Goal: Check status

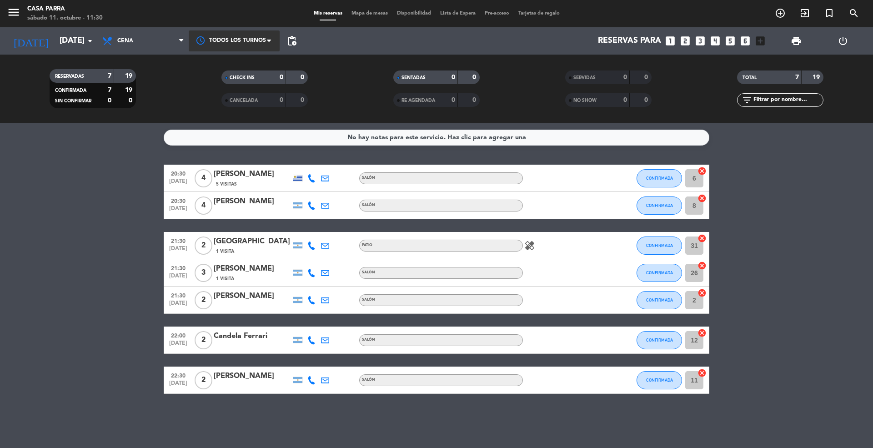
click at [259, 37] on div at bounding box center [234, 40] width 91 height 20
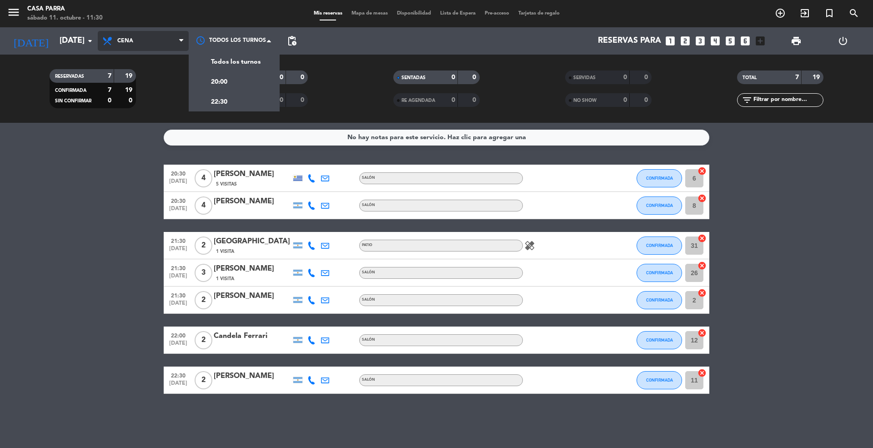
click at [139, 33] on span "Cena" at bounding box center [143, 41] width 91 height 20
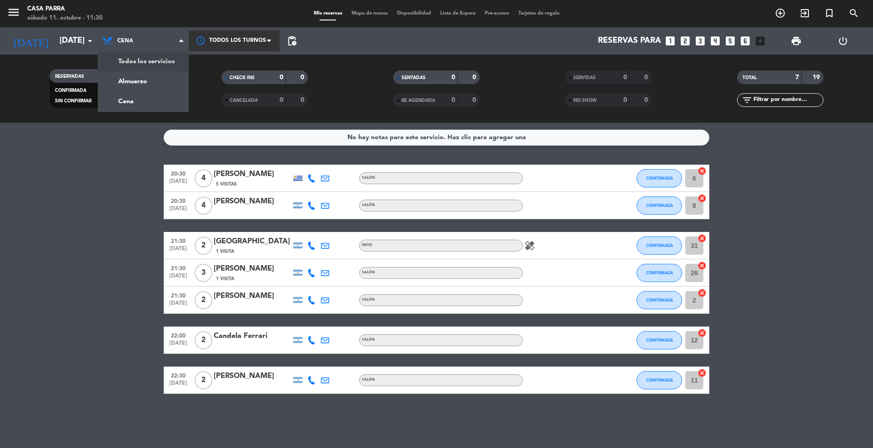
click at [249, 39] on div at bounding box center [234, 40] width 91 height 20
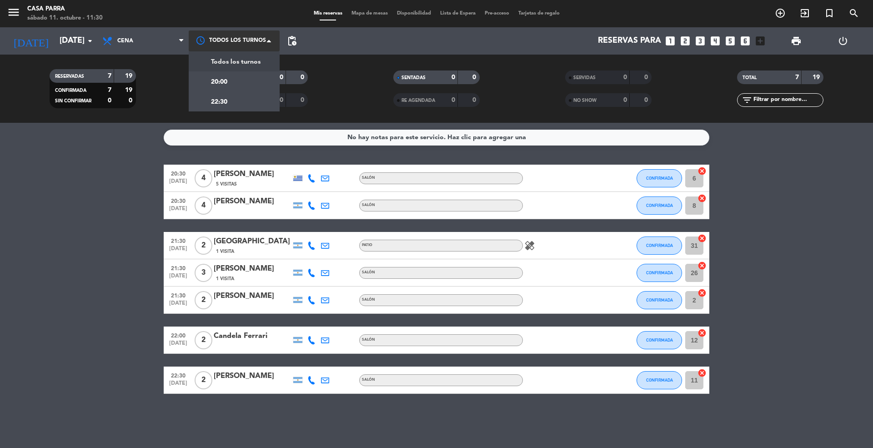
click at [231, 62] on span "Todos los turnos" at bounding box center [236, 62] width 50 height 10
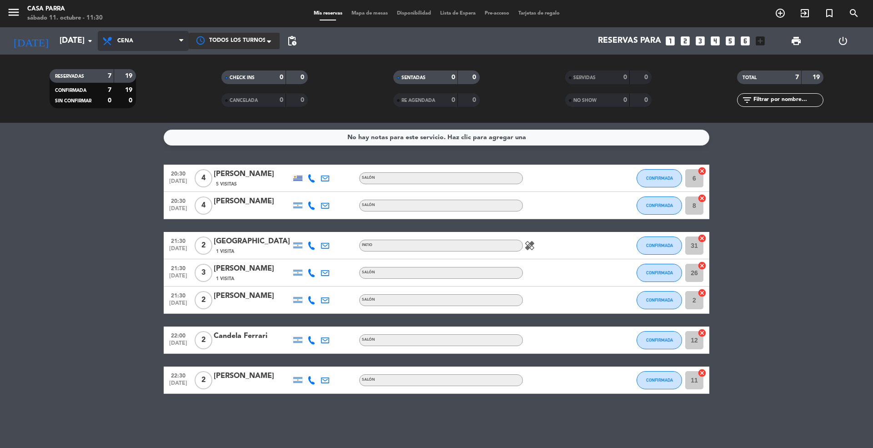
click at [153, 37] on span "Cena" at bounding box center [143, 41] width 91 height 20
click at [134, 79] on div "menu Casa [PERSON_NAME][DATE] 11. octubre - 11:30 Mis reservas Mapa de mesas Di…" at bounding box center [436, 61] width 873 height 123
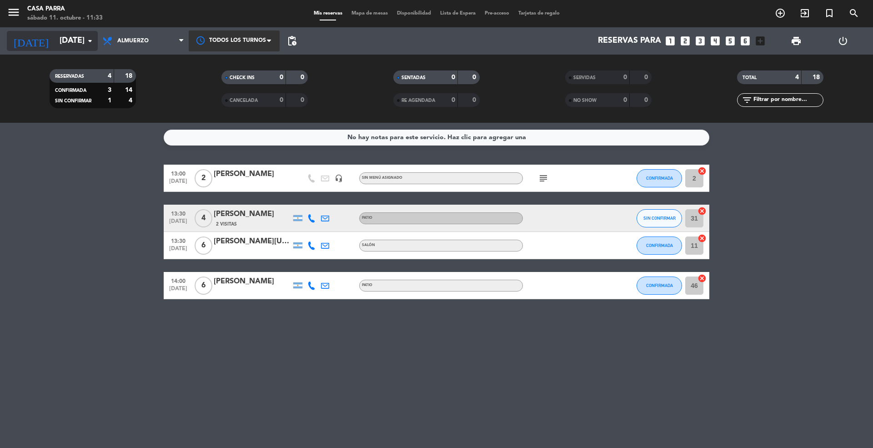
click at [73, 35] on input "[DATE]" at bounding box center [107, 41] width 105 height 18
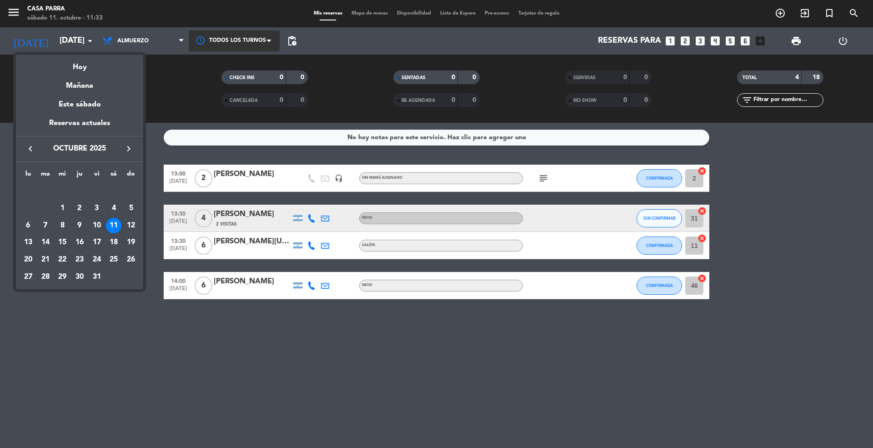
click at [170, 35] on div at bounding box center [436, 224] width 873 height 448
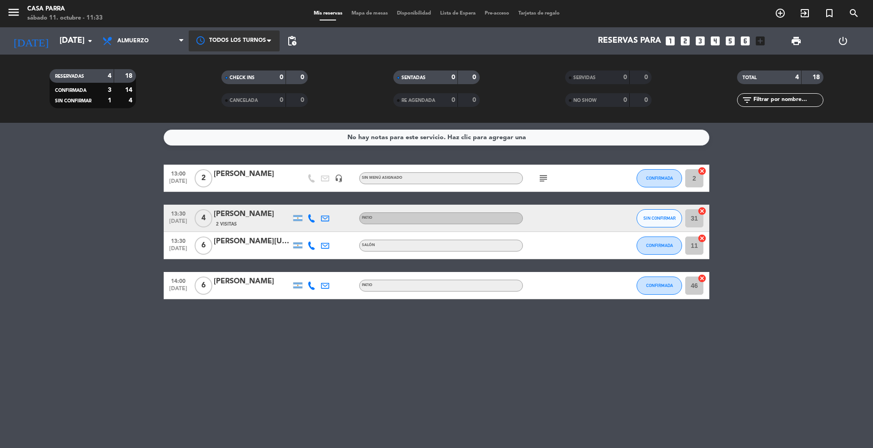
click at [256, 51] on div "Todos los turnos" at bounding box center [234, 40] width 91 height 27
click at [250, 46] on div at bounding box center [234, 40] width 91 height 20
click at [140, 46] on span "Almuerzo" at bounding box center [143, 41] width 91 height 20
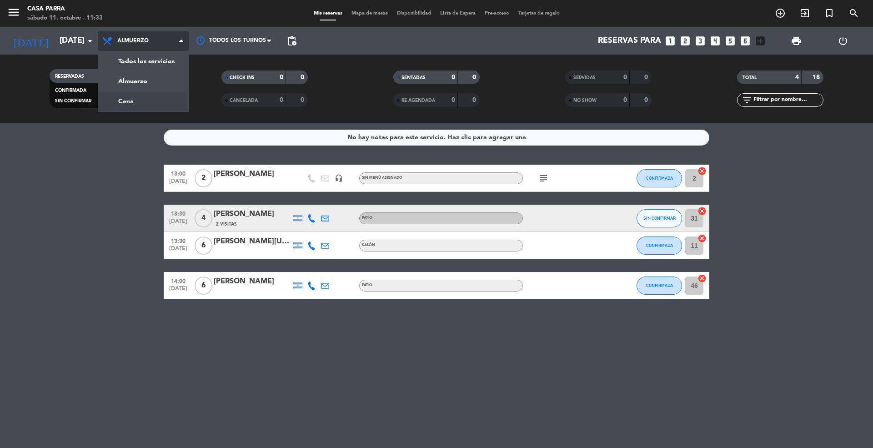
click at [137, 99] on div "menu Casa [PERSON_NAME][DATE] 11. octubre - 11:33 Mis reservas Mapa de mesas Di…" at bounding box center [436, 61] width 873 height 123
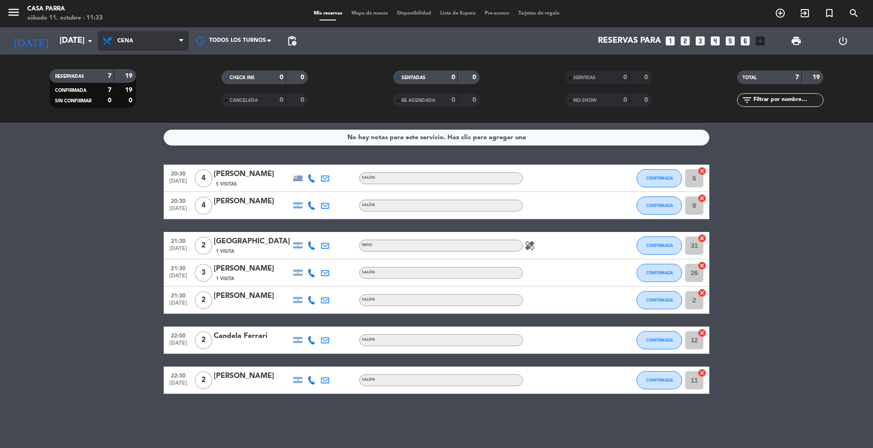
click at [126, 38] on span "Cena" at bounding box center [125, 41] width 16 height 6
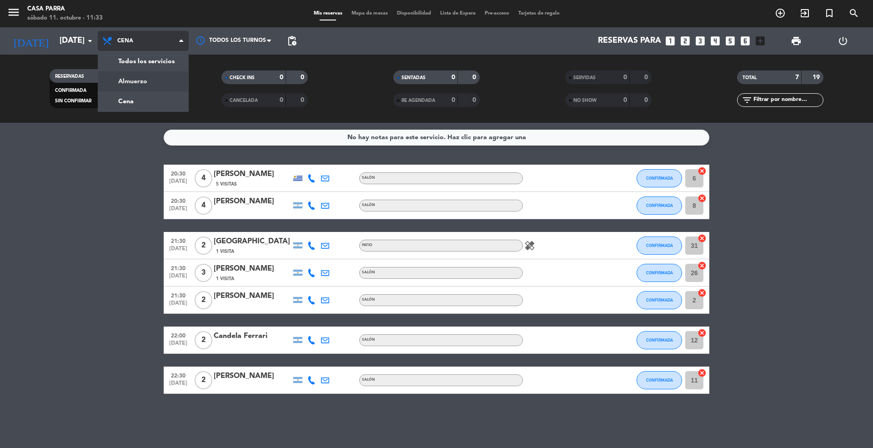
click at [142, 80] on div "menu Casa [PERSON_NAME][DATE] 11. octubre - 11:33 Mis reservas Mapa de mesas Di…" at bounding box center [436, 61] width 873 height 123
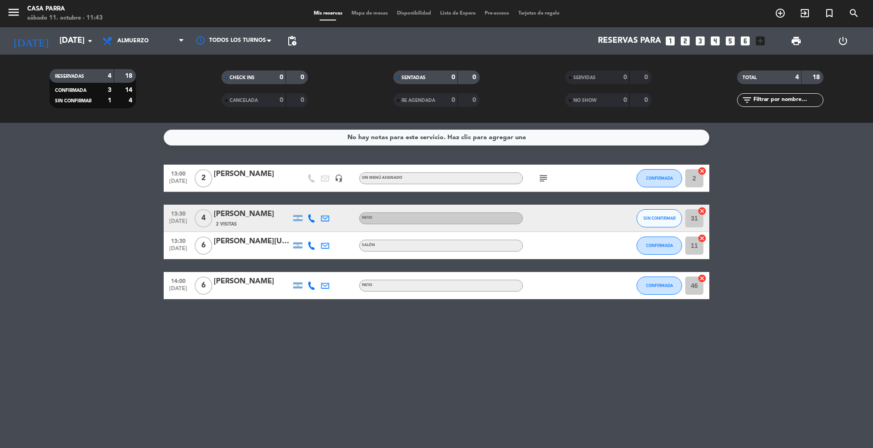
click at [135, 267] on bookings-row "13:00 [DATE] 2 [PERSON_NAME] headset_mic Sin menú asignado subject CONFIRMADA 2…" at bounding box center [436, 232] width 873 height 135
